Goal: Information Seeking & Learning: Learn about a topic

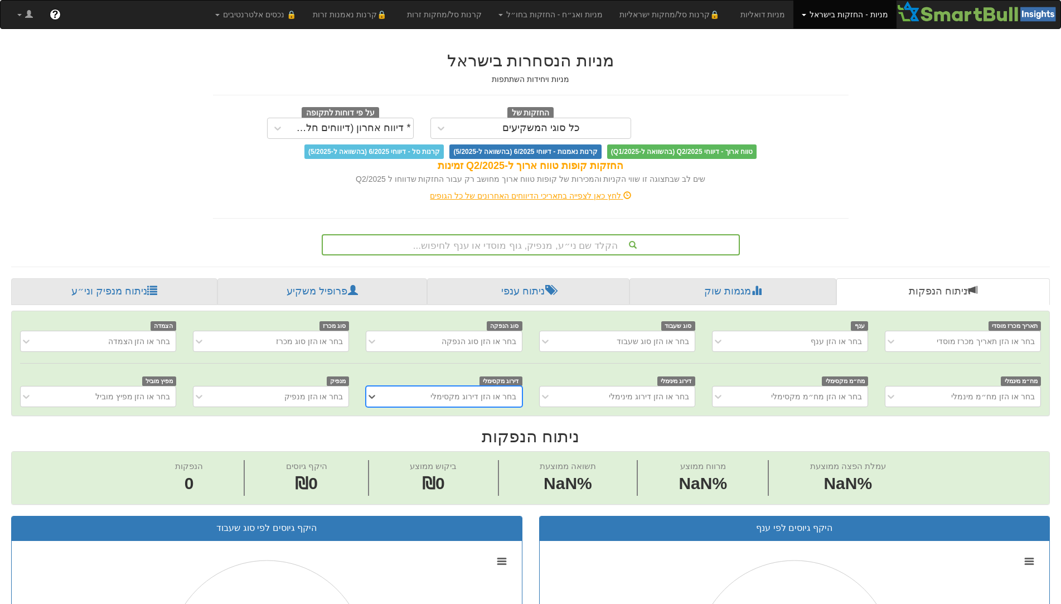
scroll to position [0, 9]
click at [606, 244] on div "הקלד שם ני״ע, מנפיק, גוף מוסדי או ענף לחיפוש..." at bounding box center [531, 244] width 416 height 19
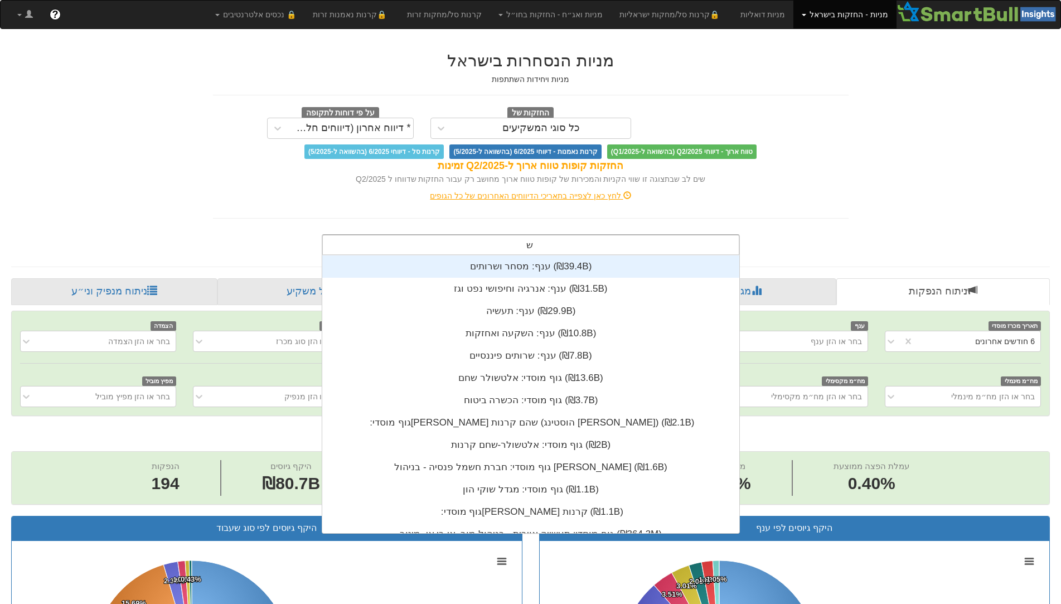
scroll to position [0, 0]
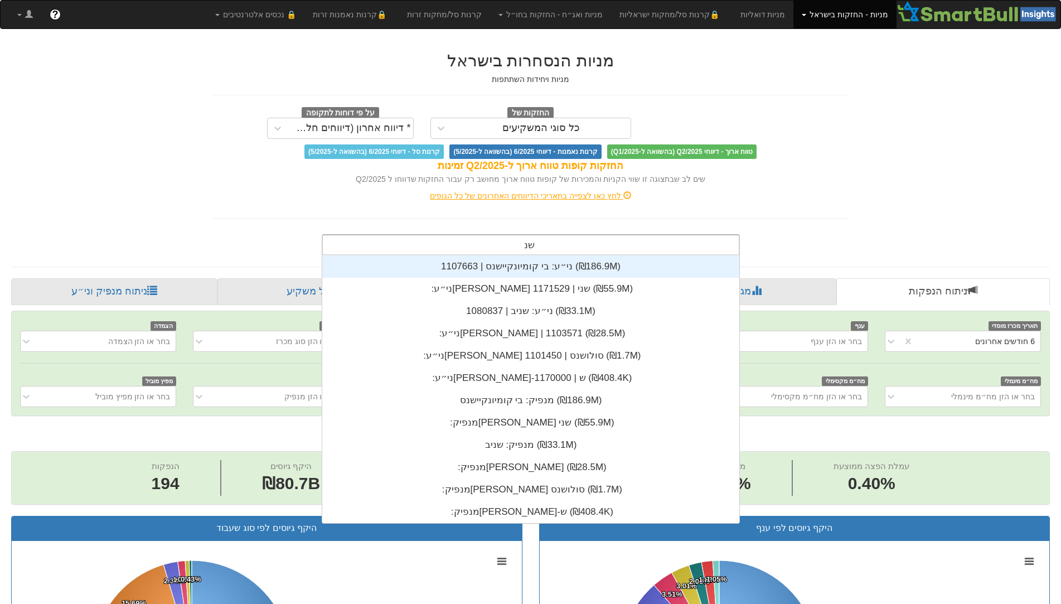
type input "שניב"
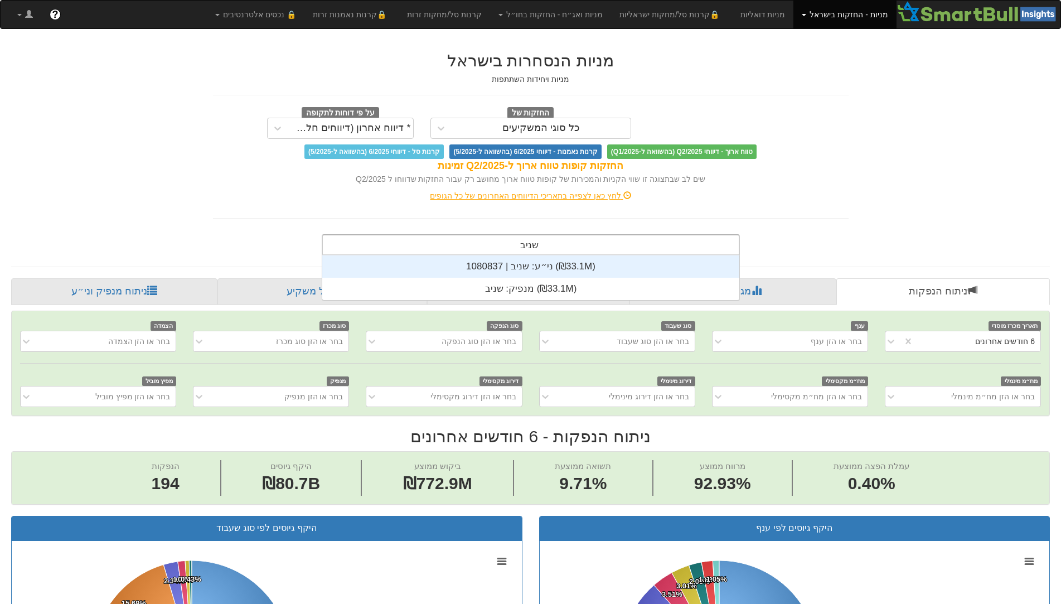
scroll to position [45, 0]
click at [575, 274] on div "ני״ע: ‏שניב | 1080837 ‎(₪33.1M)‎" at bounding box center [530, 266] width 417 height 22
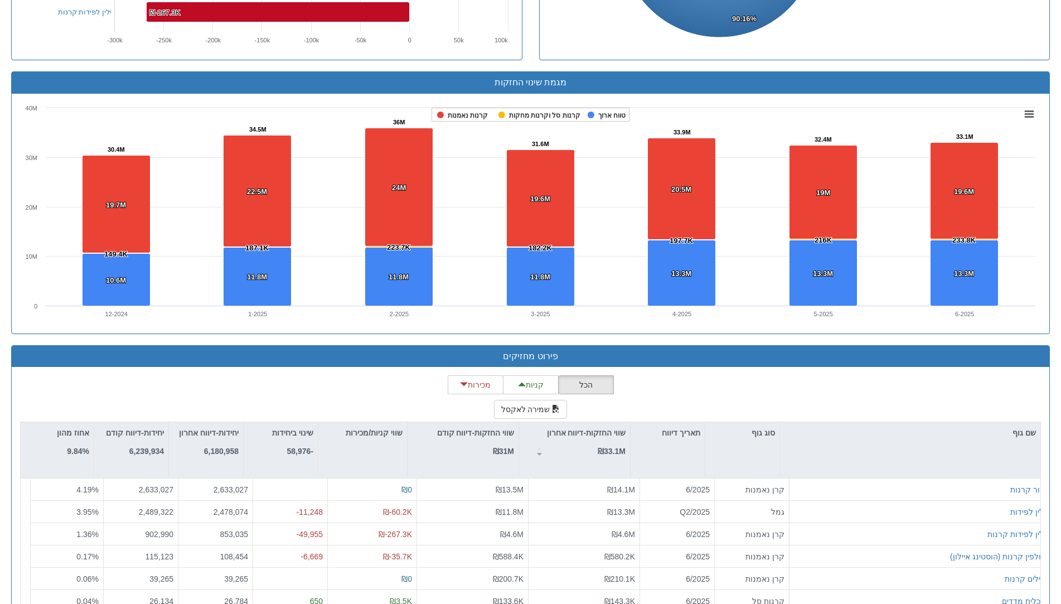
scroll to position [754, 0]
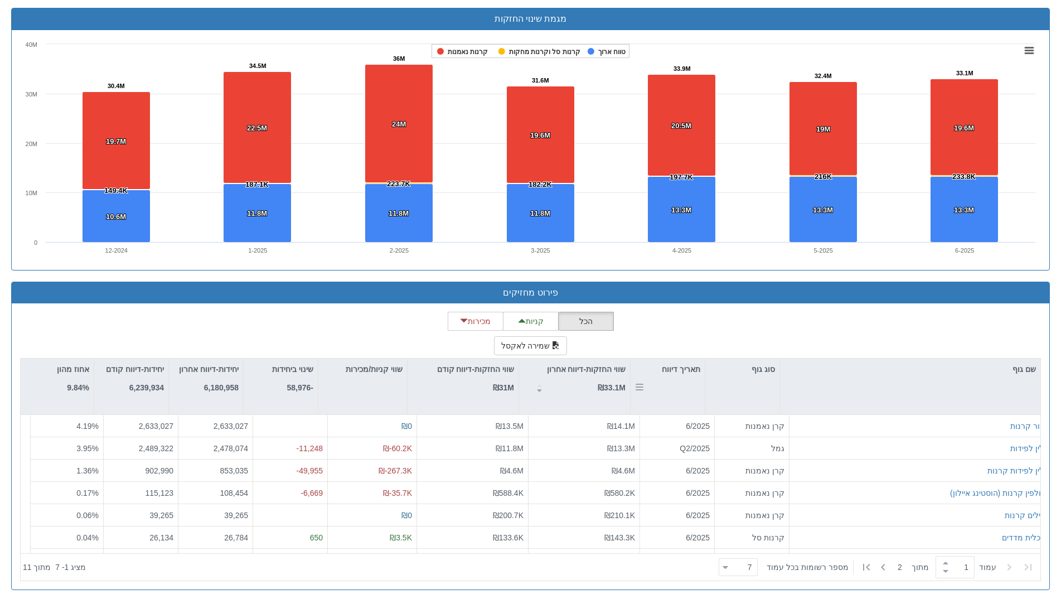
click at [684, 382] on div "תאריך דיווח" at bounding box center [667, 386] width 74 height 56
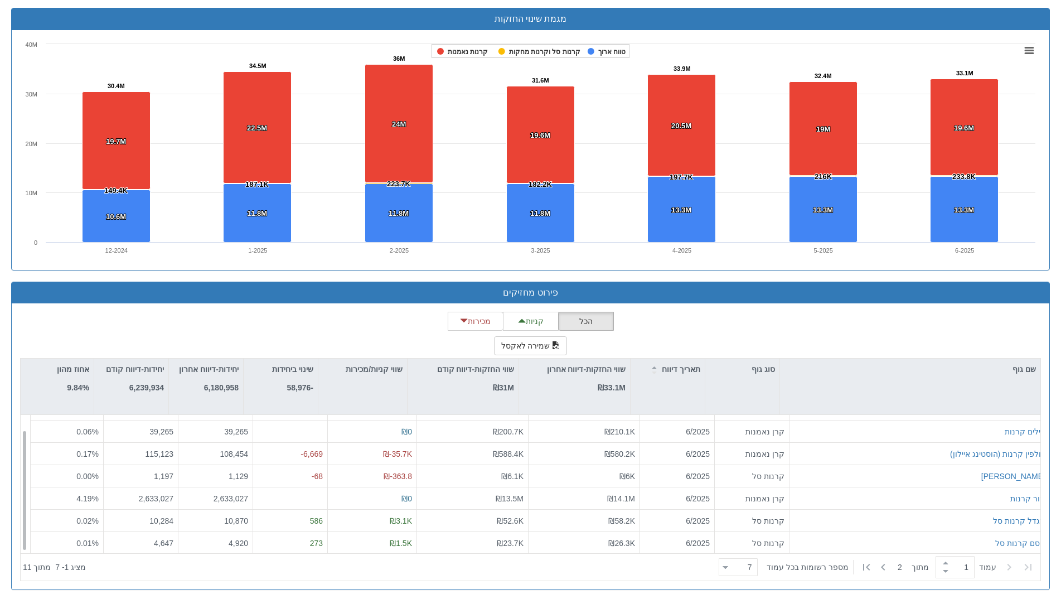
scroll to position [18, 0]
click at [883, 568] on icon at bounding box center [882, 566] width 13 height 13
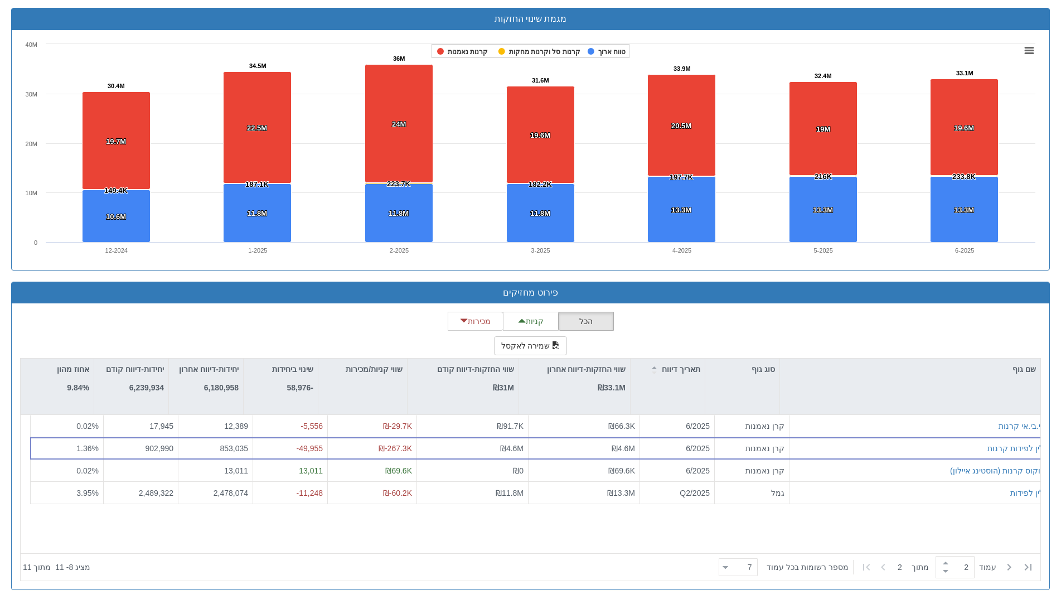
scroll to position [0, 0]
click at [1015, 566] on icon at bounding box center [1008, 566] width 13 height 13
type input "1"
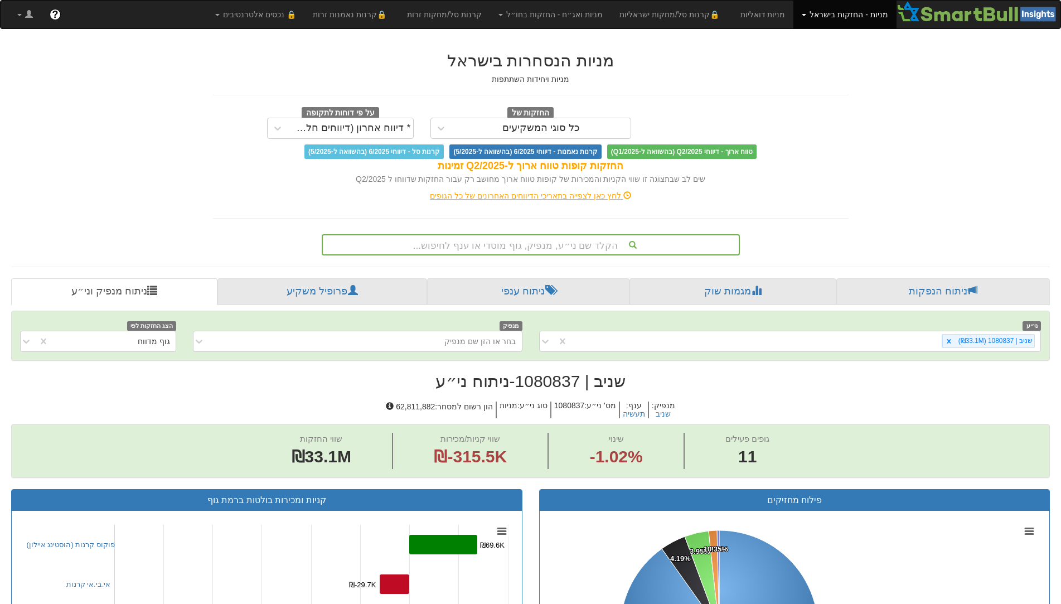
click at [582, 242] on div "הקלד שם ני״ע, מנפיק, גוף מוסדי או ענף לחיפוש..." at bounding box center [531, 244] width 416 height 19
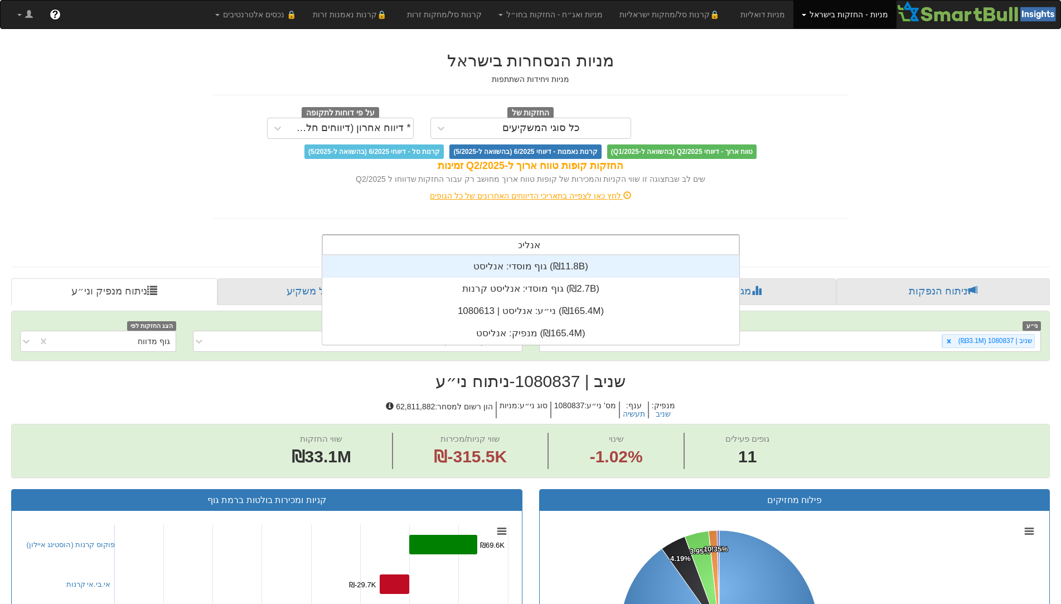
scroll to position [89, 0]
type input "אנליסט"
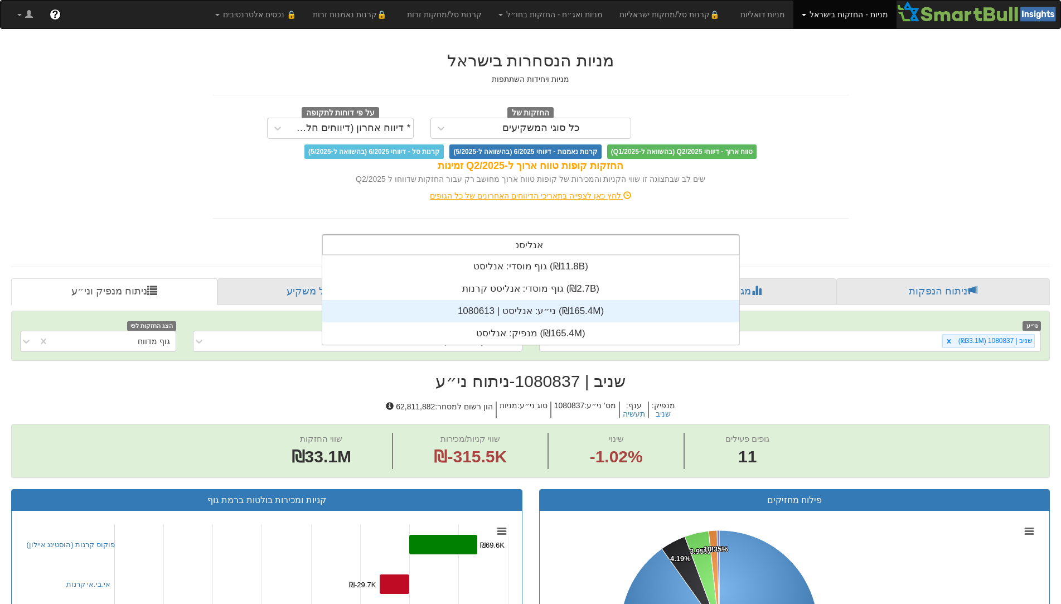
click at [539, 314] on div "ני״ע: ‏אנליסט | 1080613 ‎(₪165.4M)‎" at bounding box center [530, 311] width 417 height 22
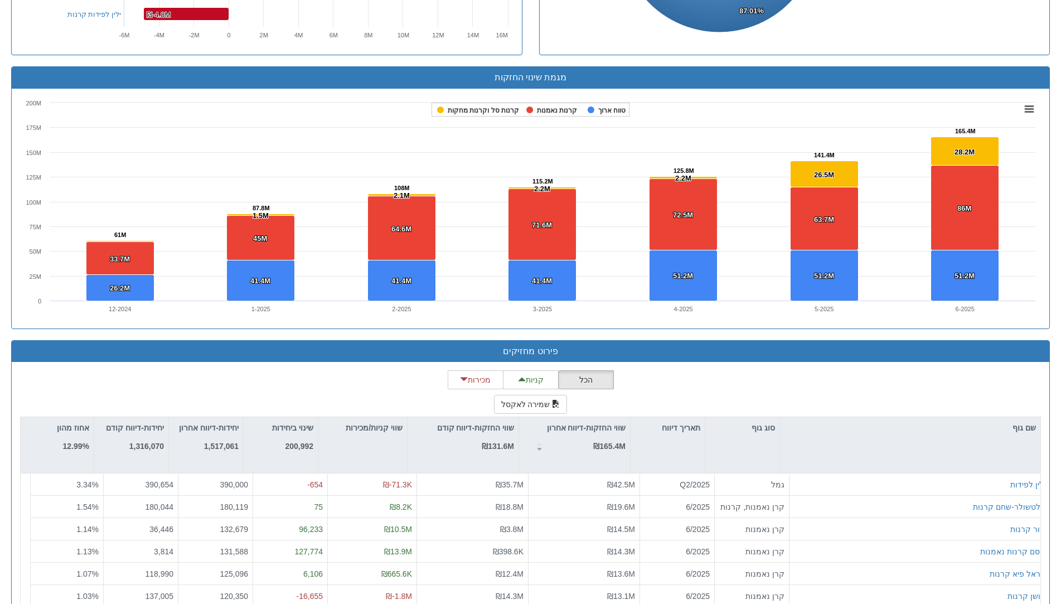
scroll to position [754, 0]
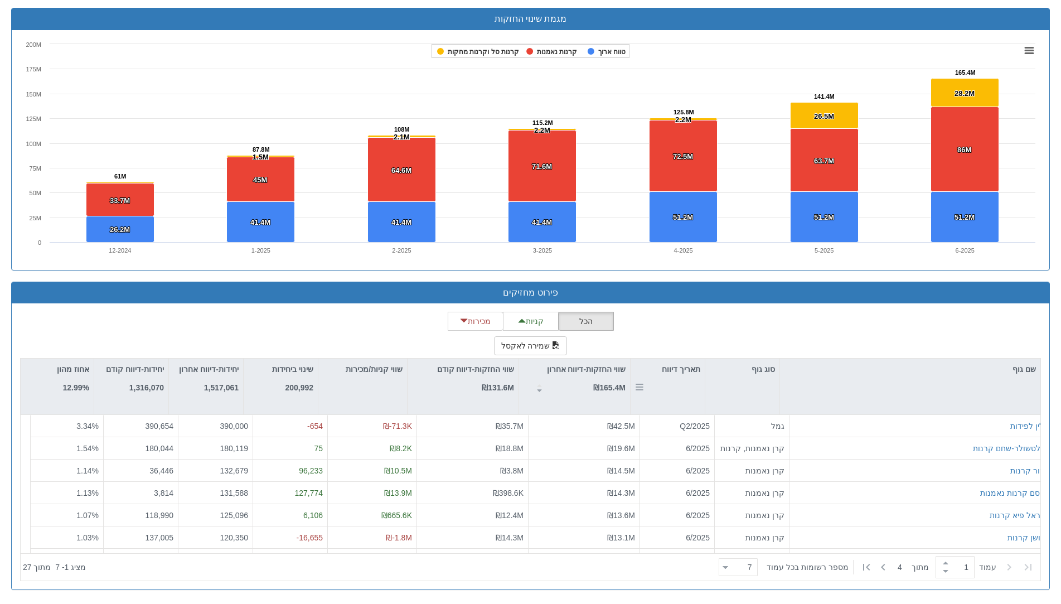
click at [674, 371] on div "תאריך דיווח" at bounding box center [667, 368] width 74 height 21
click at [880, 565] on icon at bounding box center [882, 566] width 13 height 13
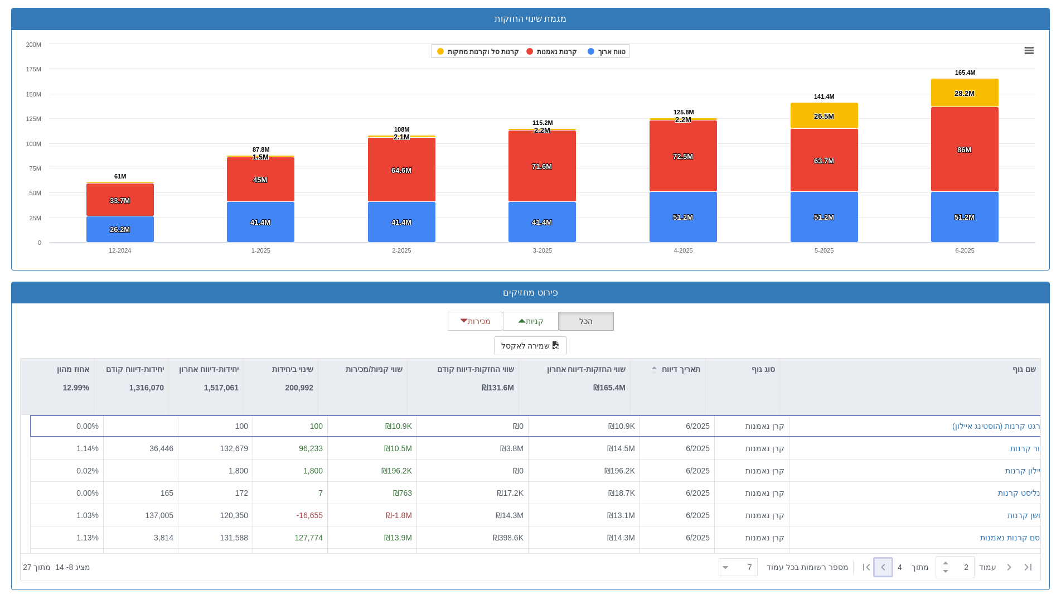
click at [881, 567] on icon at bounding box center [882, 566] width 13 height 13
click at [885, 571] on icon at bounding box center [882, 566] width 13 height 13
type input "4"
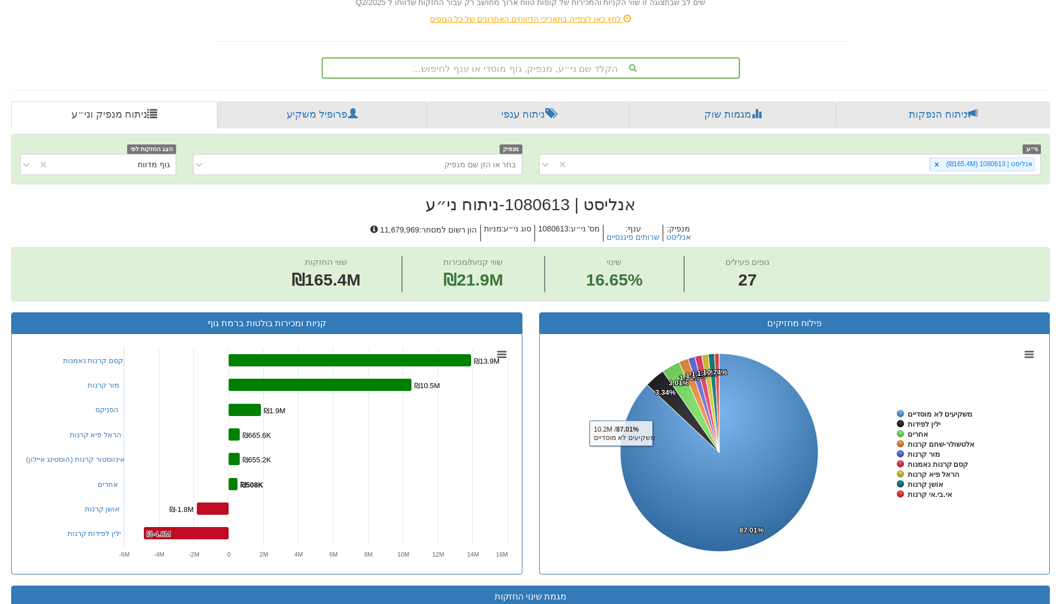
scroll to position [85, 0]
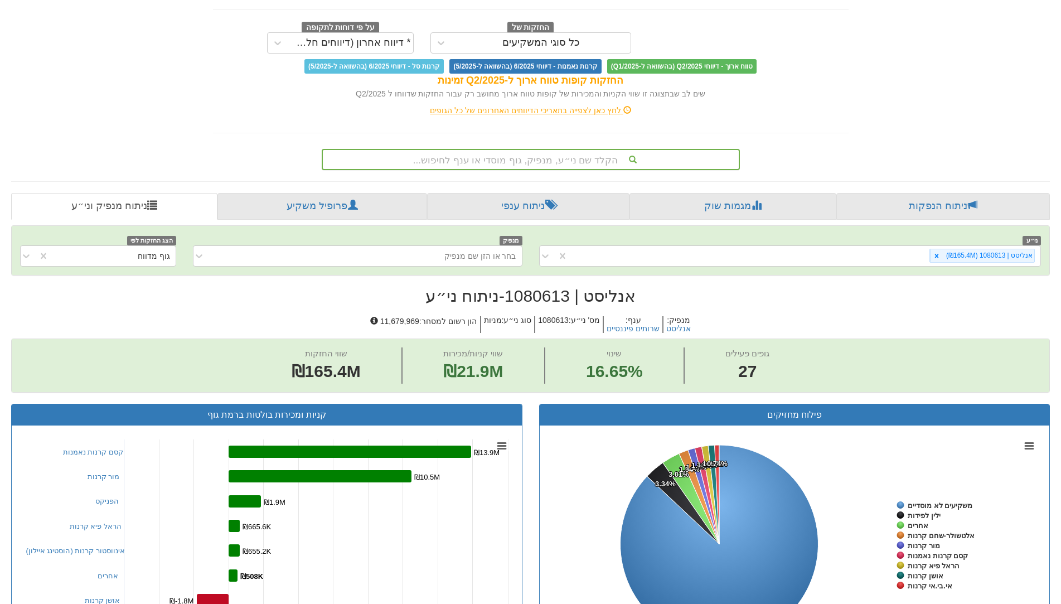
click at [541, 158] on div "הקלד שם ני״ע, מנפיק, גוף מוסדי או ענף לחיפוש..." at bounding box center [531, 159] width 416 height 19
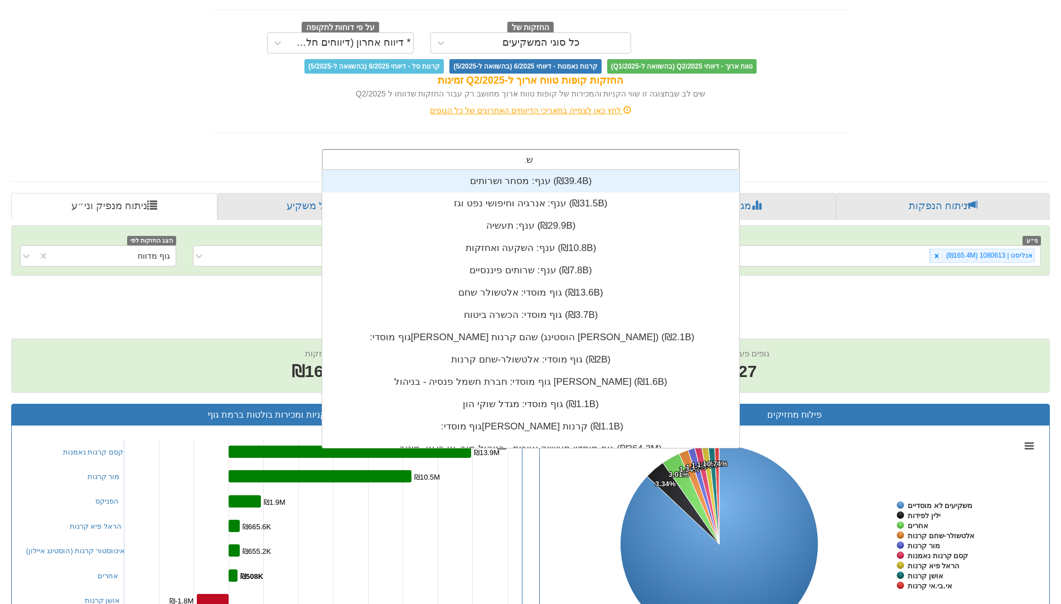
scroll to position [45, 0]
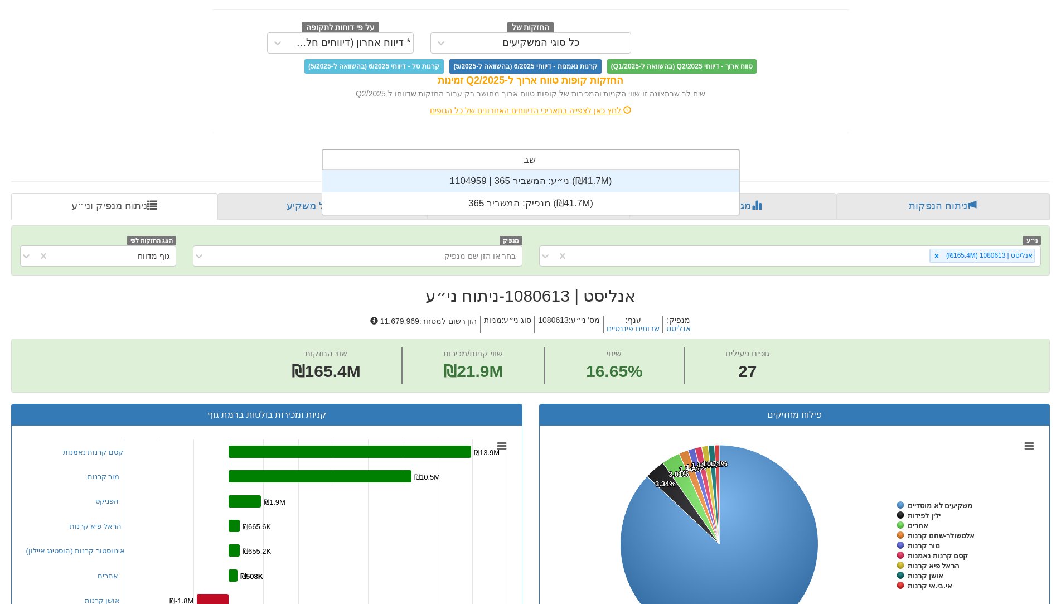
type input "ש"
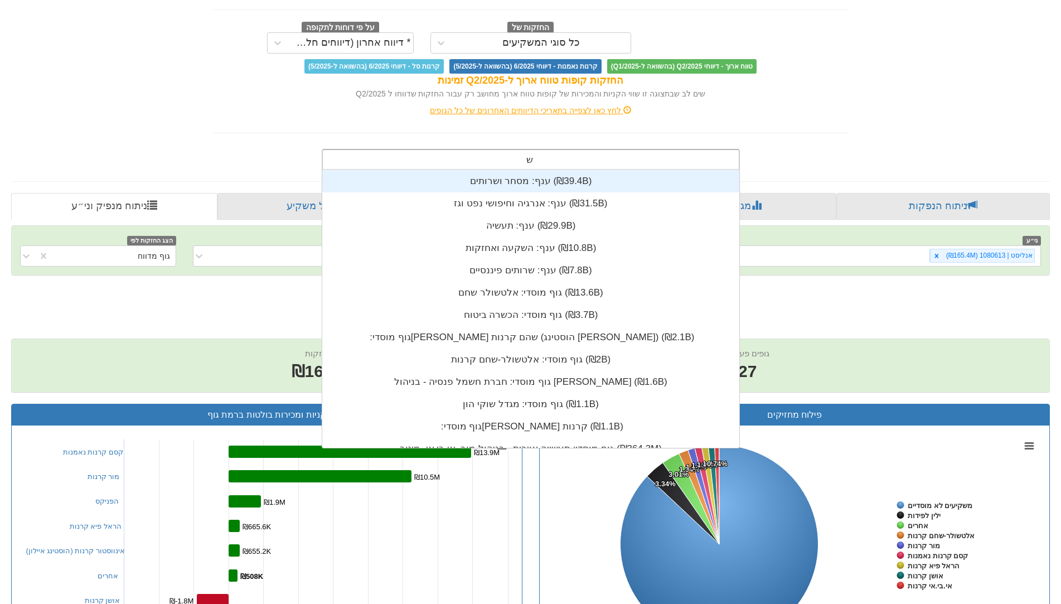
scroll to position [278, 0]
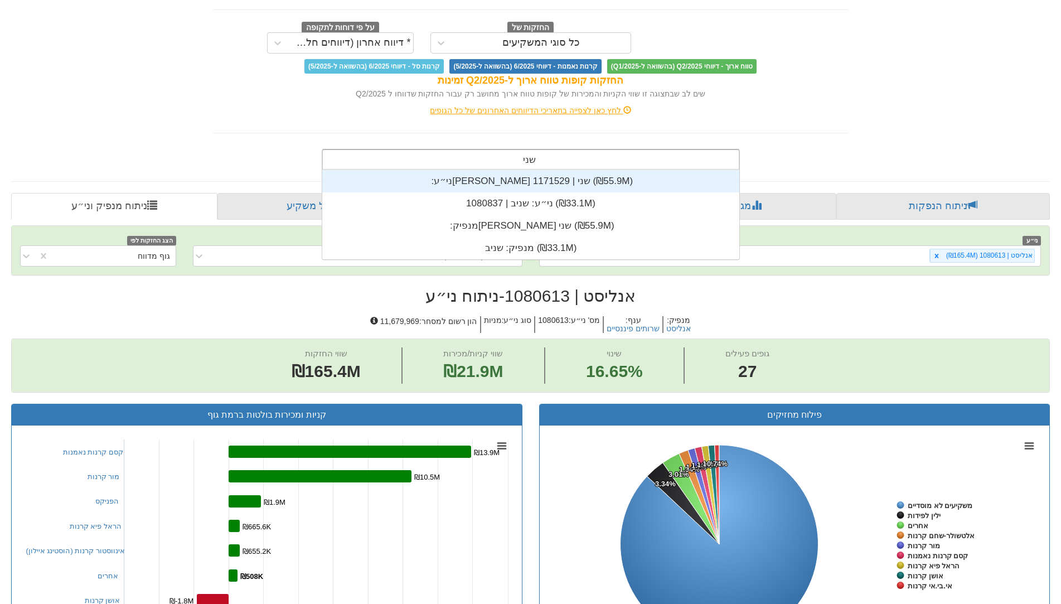
type input "שניב"
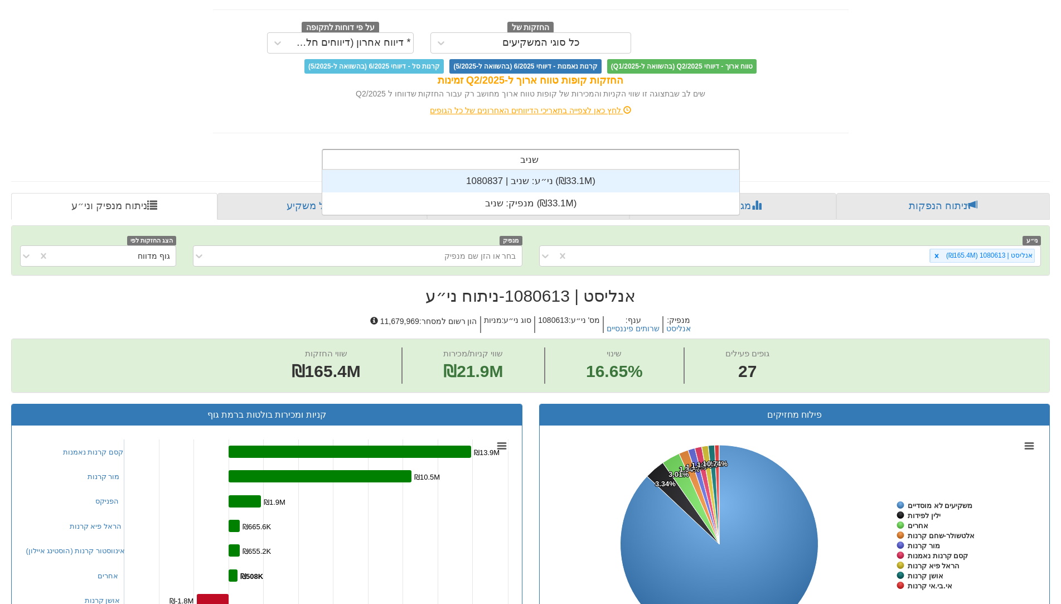
click at [568, 177] on div "ני״ע: ‏שניב | 1080837 ‎(₪33.1M)‎" at bounding box center [530, 181] width 417 height 22
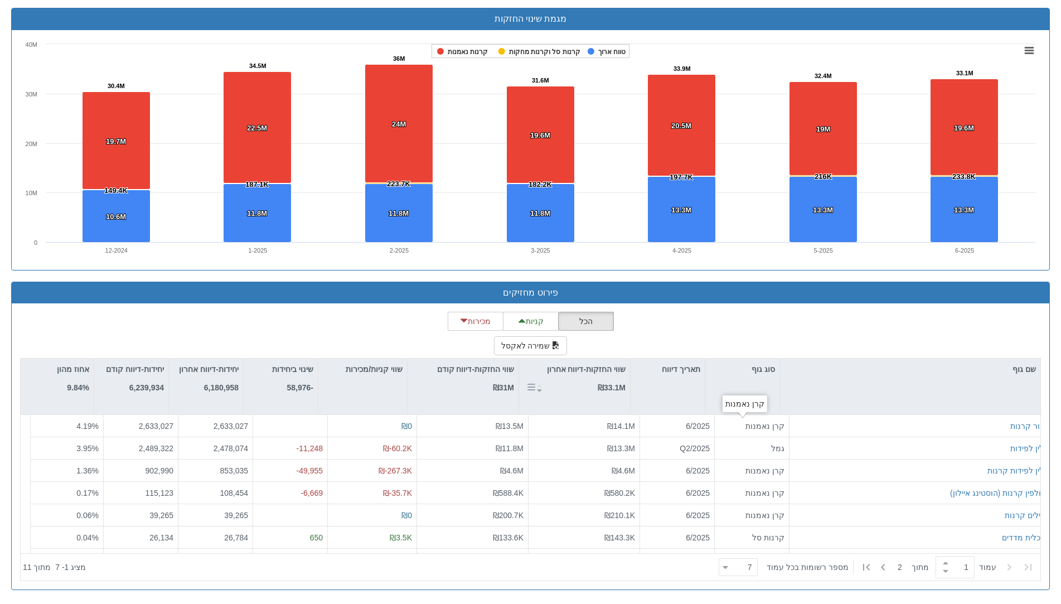
click at [606, 378] on div "שווי החזקות-דיווח אחרון ₪33.1M" at bounding box center [586, 378] width 79 height 31
